Goal: Task Accomplishment & Management: Use online tool/utility

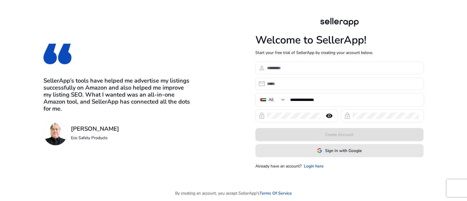
drag, startPoint x: 356, startPoint y: 148, endPoint x: 350, endPoint y: 140, distance: 10.3
click at [356, 148] on span "Sign In with Google" at bounding box center [343, 151] width 36 height 6
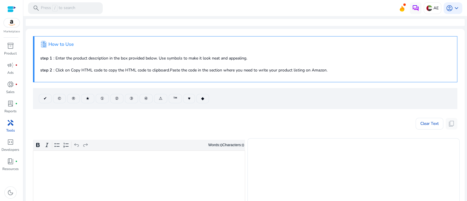
scroll to position [36, 0]
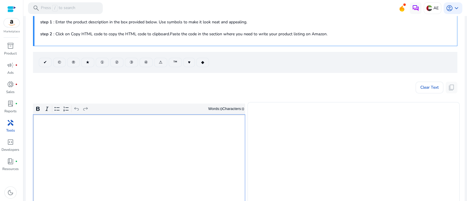
click at [162, 134] on div "Rich Text Editor. Editing area: main. Press Alt+0 for help." at bounding box center [139, 158] width 212 height 88
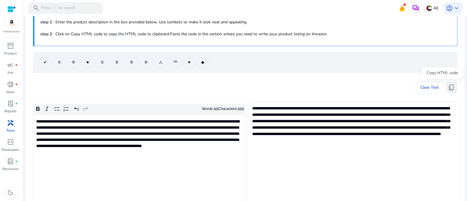
click at [449, 88] on span "content_copy" at bounding box center [451, 87] width 7 height 7
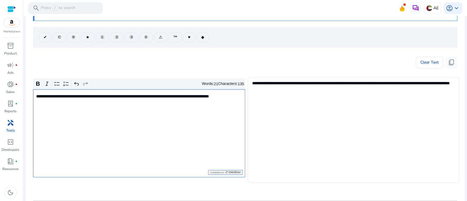
scroll to position [73, 0]
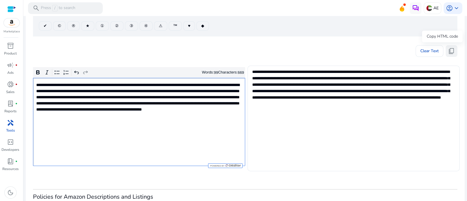
click at [449, 51] on span "content_copy" at bounding box center [451, 51] width 7 height 7
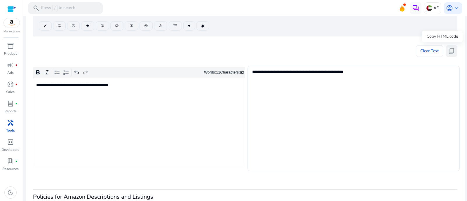
click at [448, 51] on span "content_copy" at bounding box center [451, 51] width 7 height 7
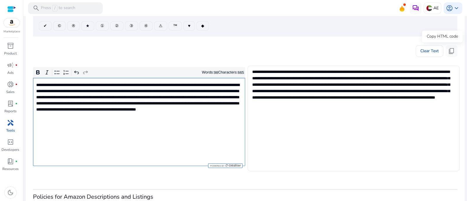
click at [448, 51] on span "content_copy" at bounding box center [451, 51] width 7 height 7
click at [451, 51] on span "content_copy" at bounding box center [451, 51] width 7 height 7
click at [449, 50] on span "content_copy" at bounding box center [451, 51] width 7 height 7
click at [451, 51] on span "content_copy" at bounding box center [451, 51] width 7 height 7
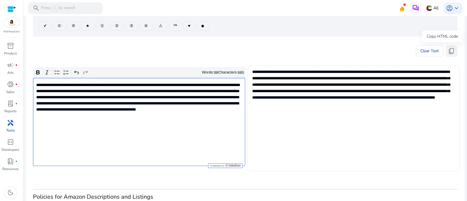
click at [451, 50] on span "content_copy" at bounding box center [451, 51] width 7 height 7
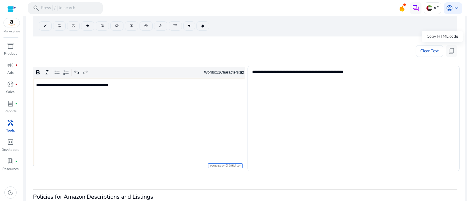
click at [451, 55] on button "content_copy" at bounding box center [452, 51] width 12 height 12
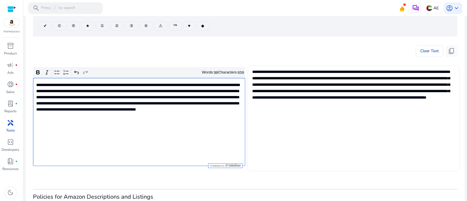
type textarea "**********"
drag, startPoint x: 449, startPoint y: 48, endPoint x: 447, endPoint y: 51, distance: 3.8
click at [449, 48] on span "content_copy" at bounding box center [451, 51] width 7 height 7
